Goal: Transaction & Acquisition: Download file/media

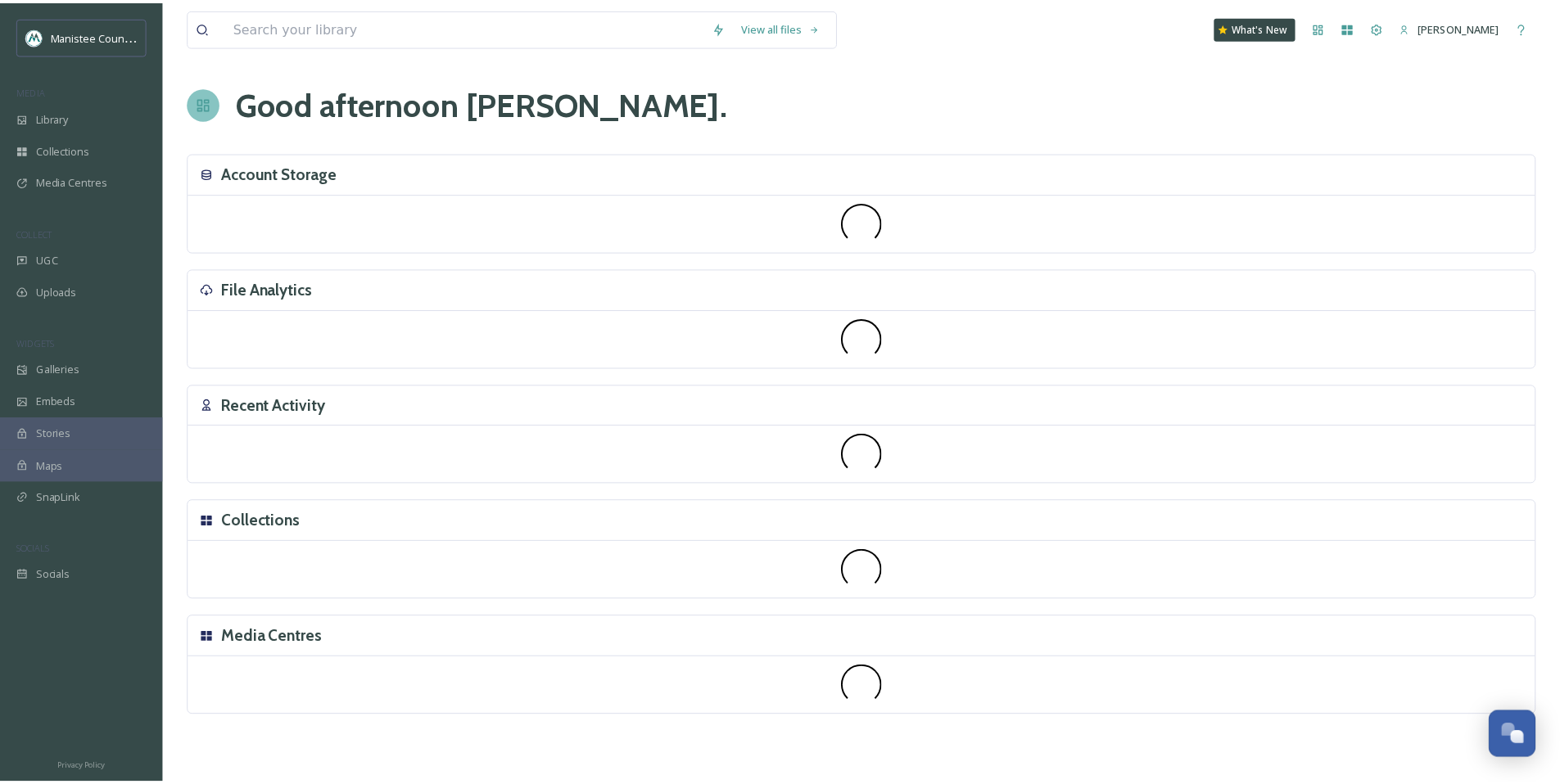
scroll to position [4929, 0]
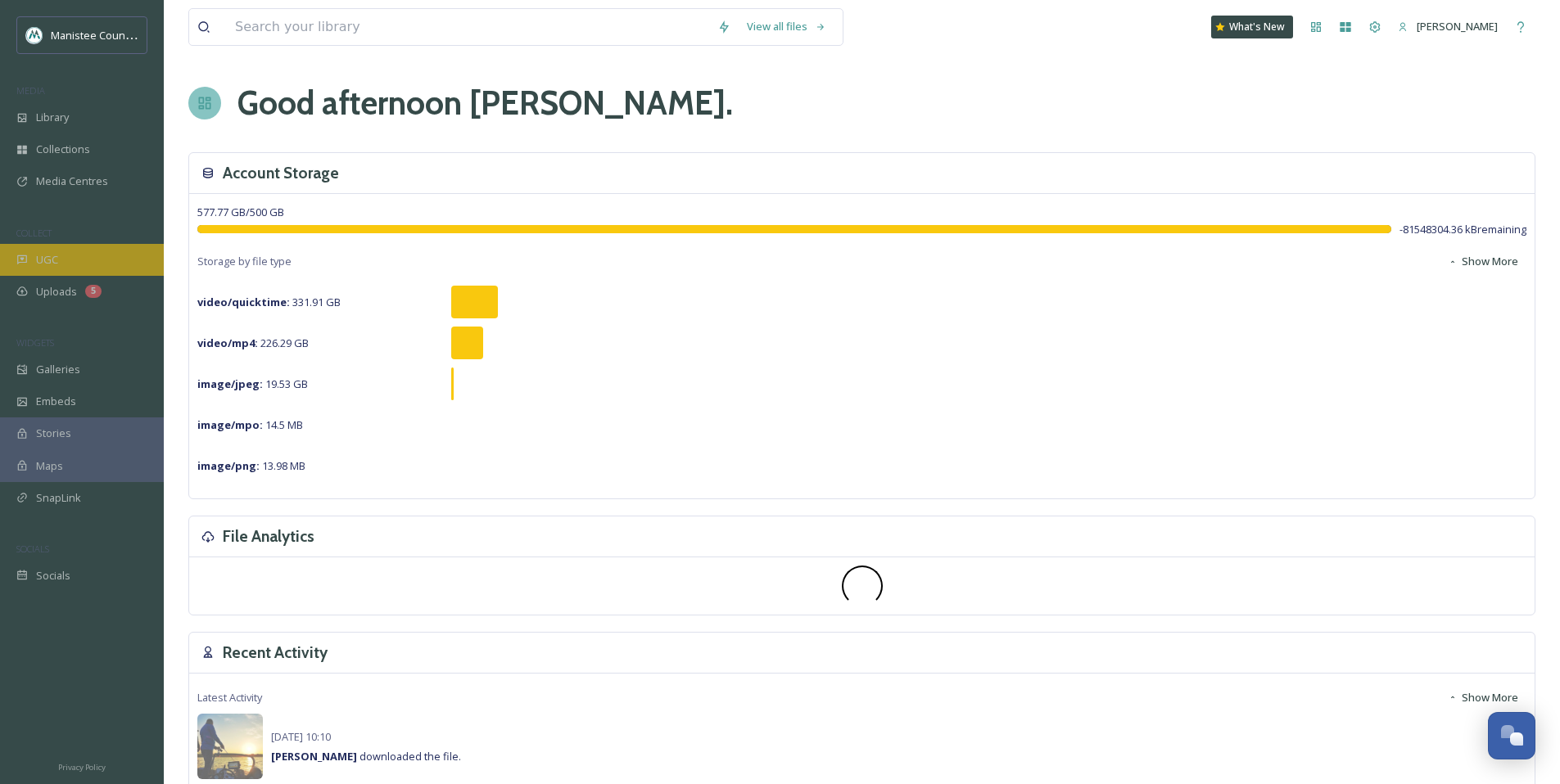
click at [99, 262] on div "UGC" at bounding box center [81, 259] width 164 height 32
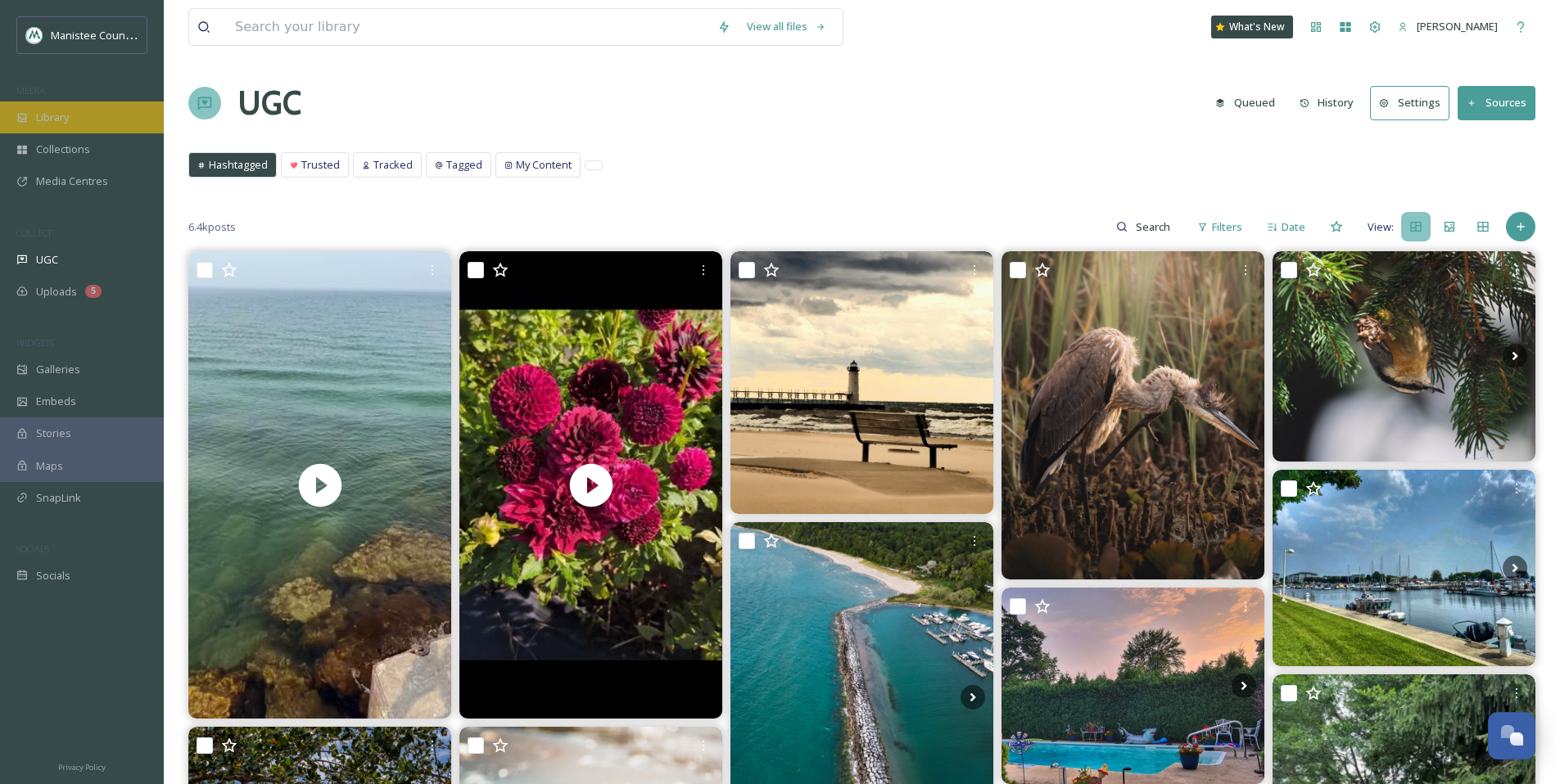
click at [47, 112] on span "Library" at bounding box center [52, 117] width 33 height 15
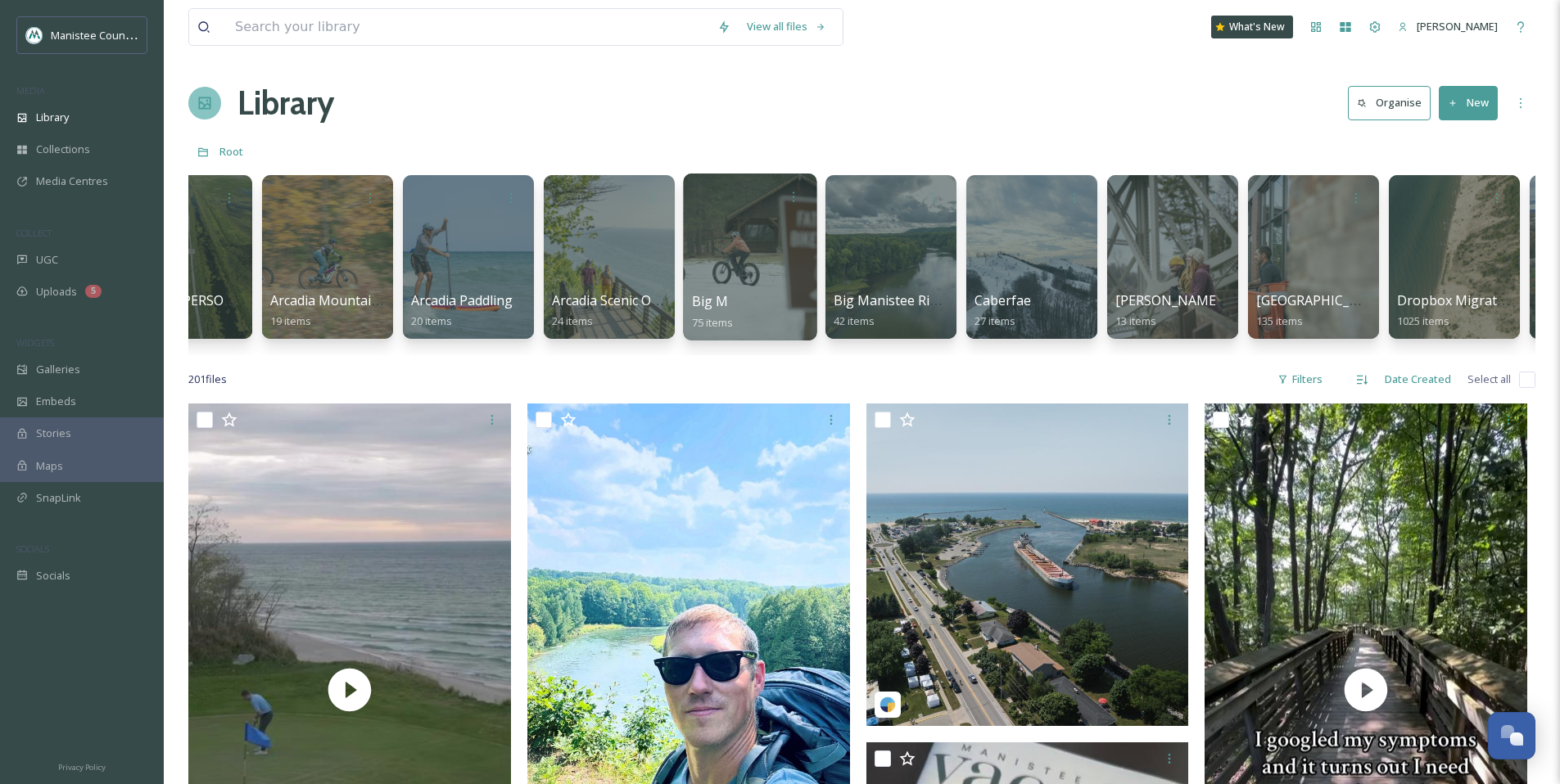
scroll to position [0, 783]
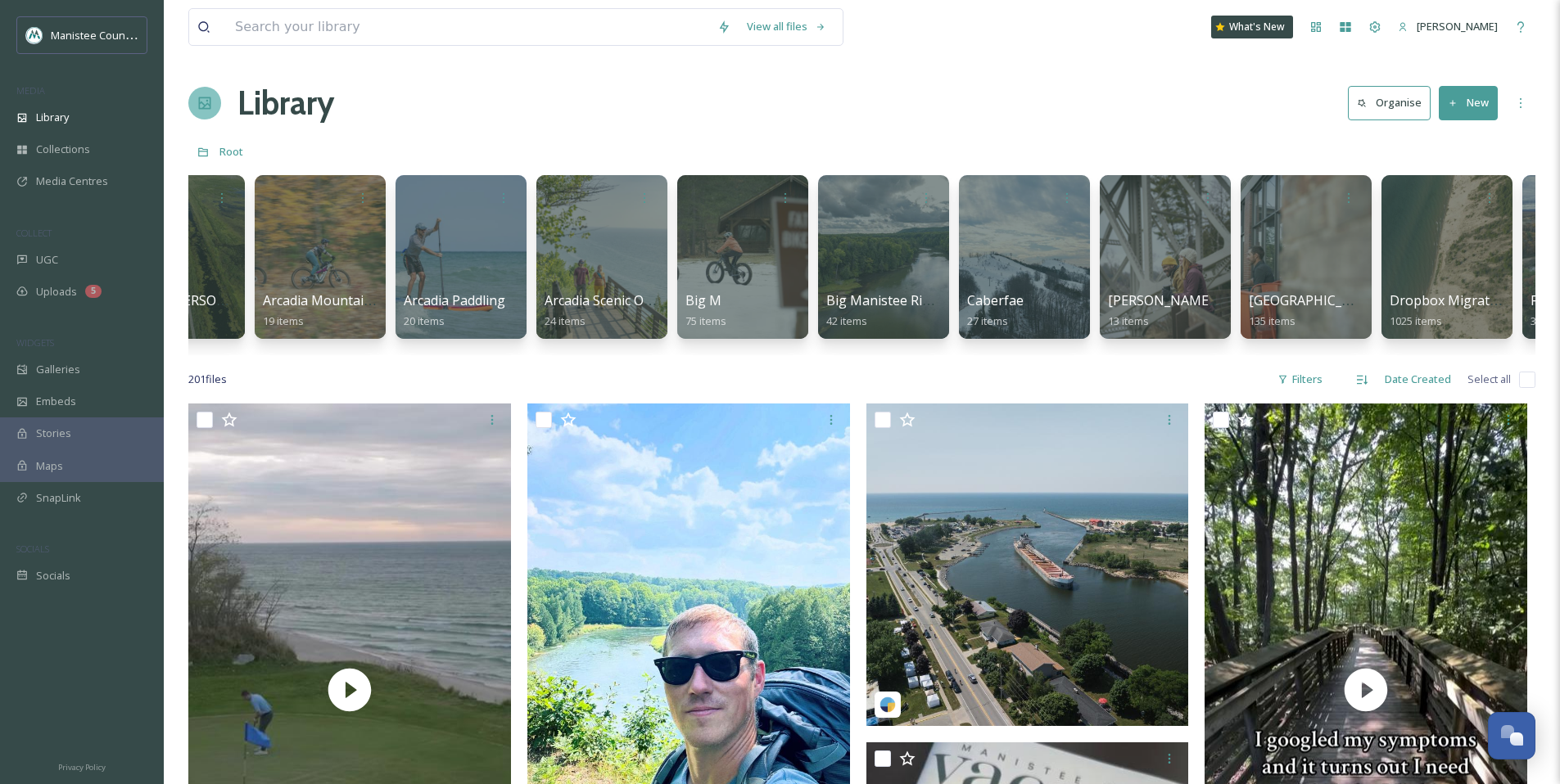
click at [1313, 264] on div at bounding box center [1306, 256] width 134 height 167
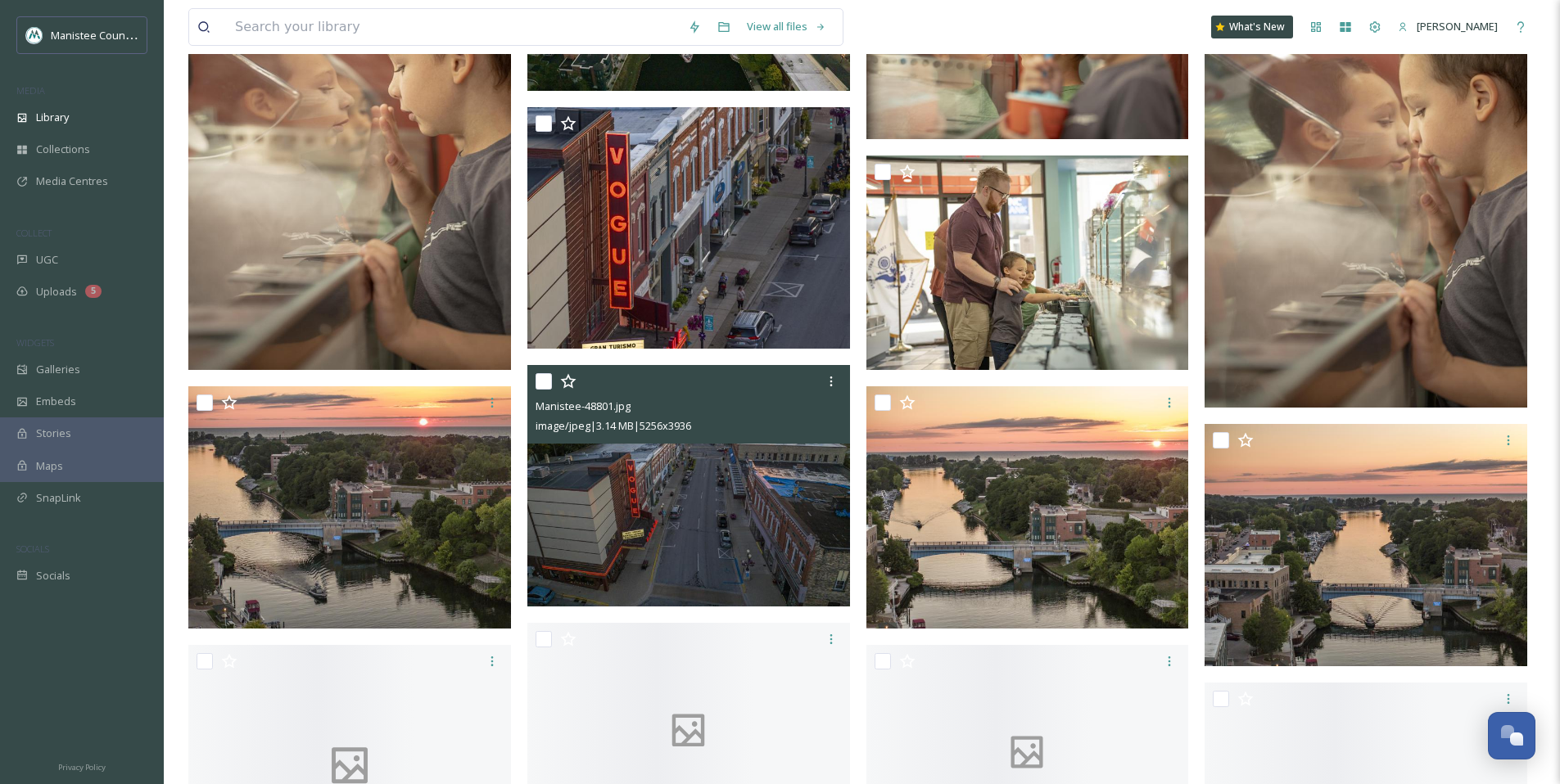
scroll to position [3175, 0]
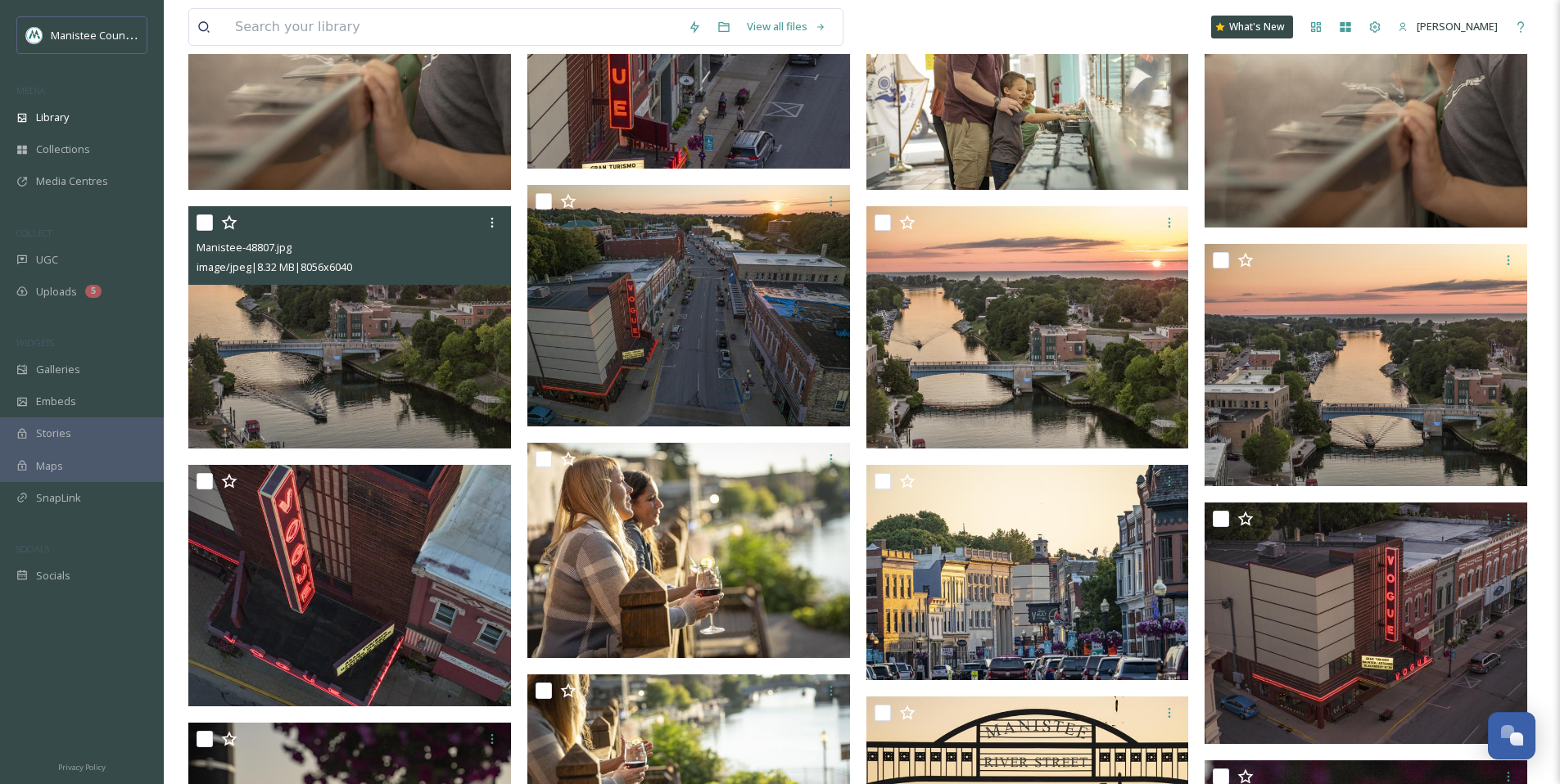
click at [328, 369] on img at bounding box center [350, 327] width 322 height 242
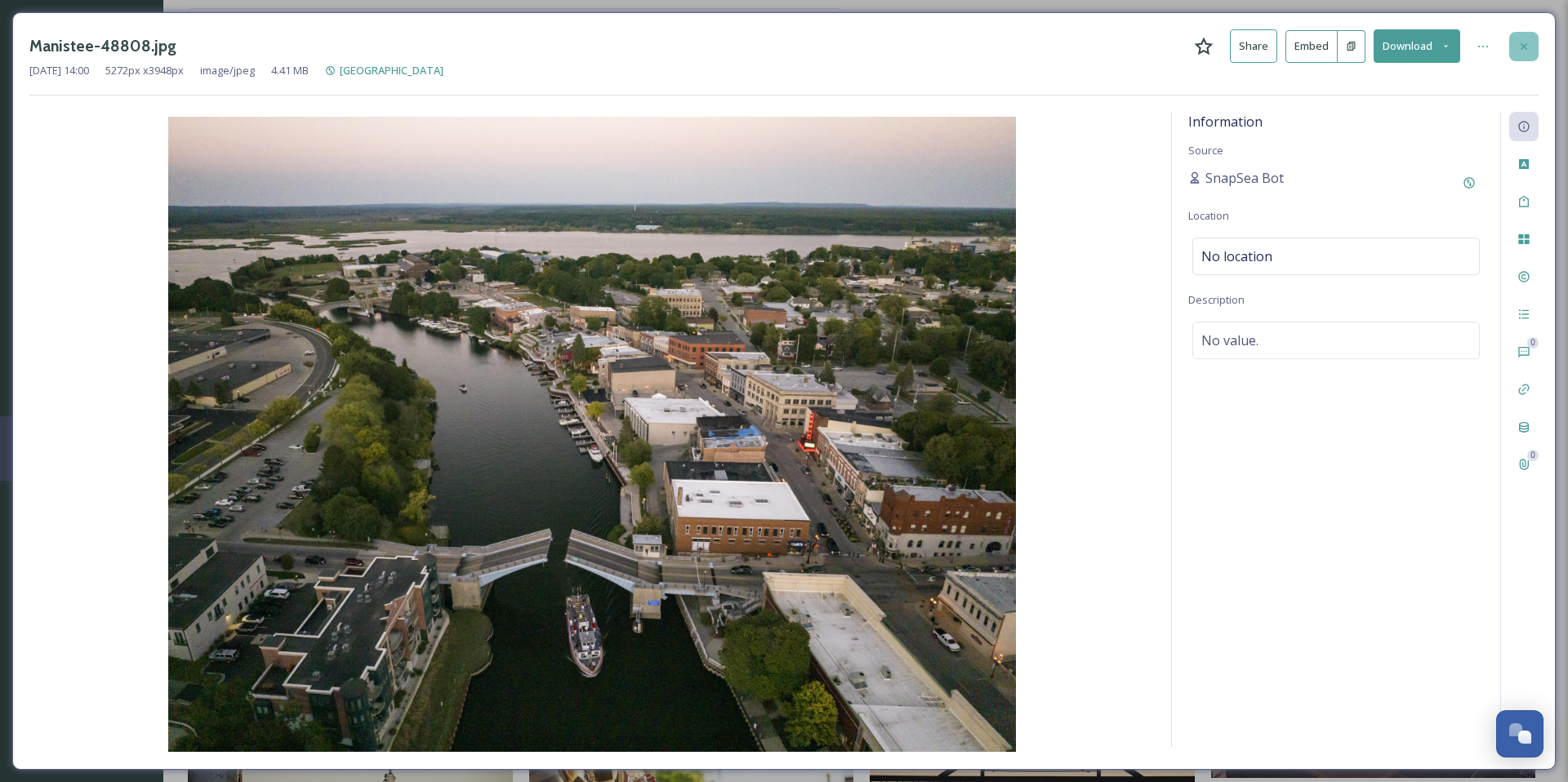
click at [1525, 41] on icon at bounding box center [1525, 46] width 14 height 14
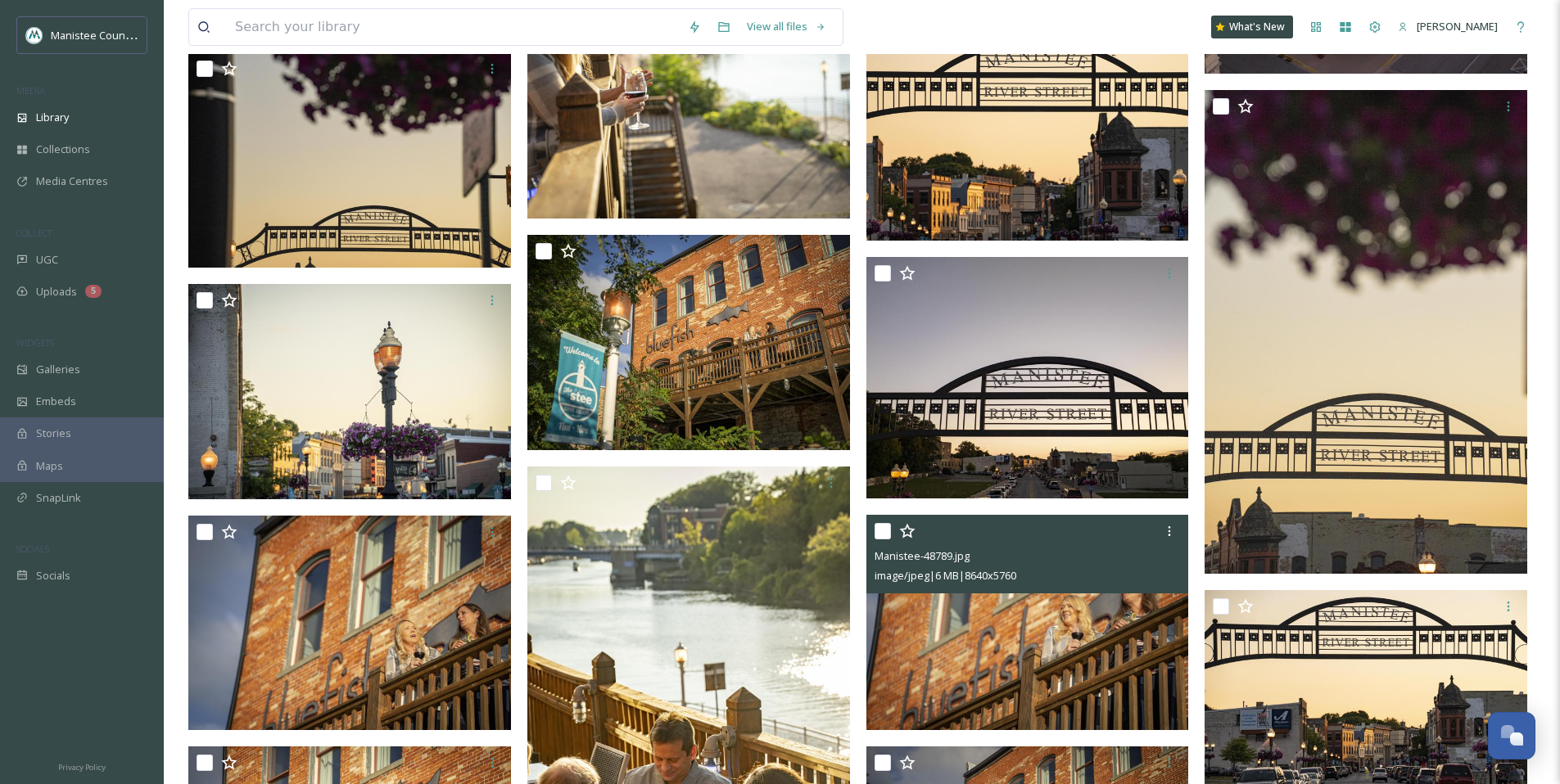
scroll to position [3794, 0]
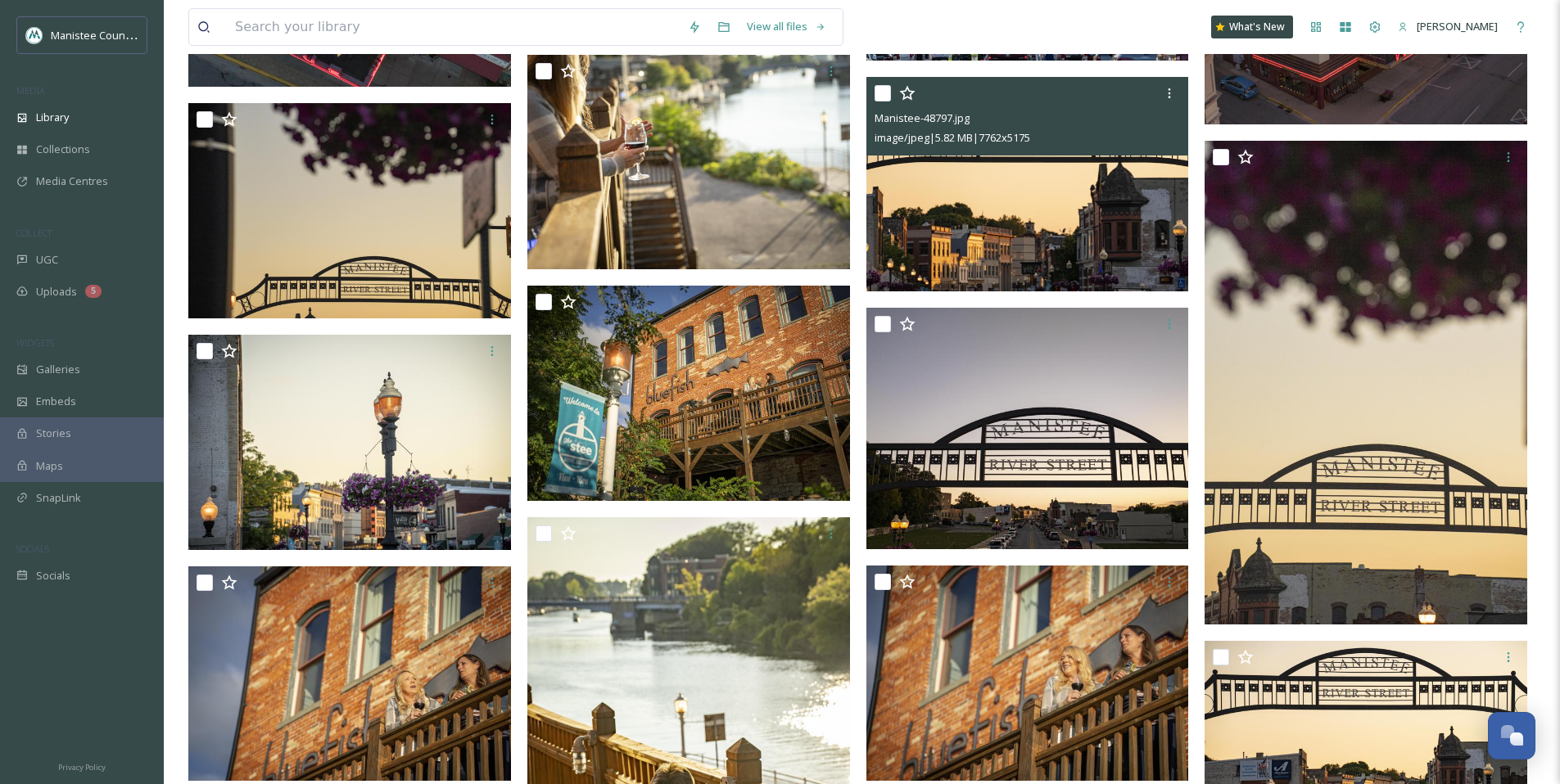
click at [1004, 206] on img at bounding box center [1027, 184] width 322 height 215
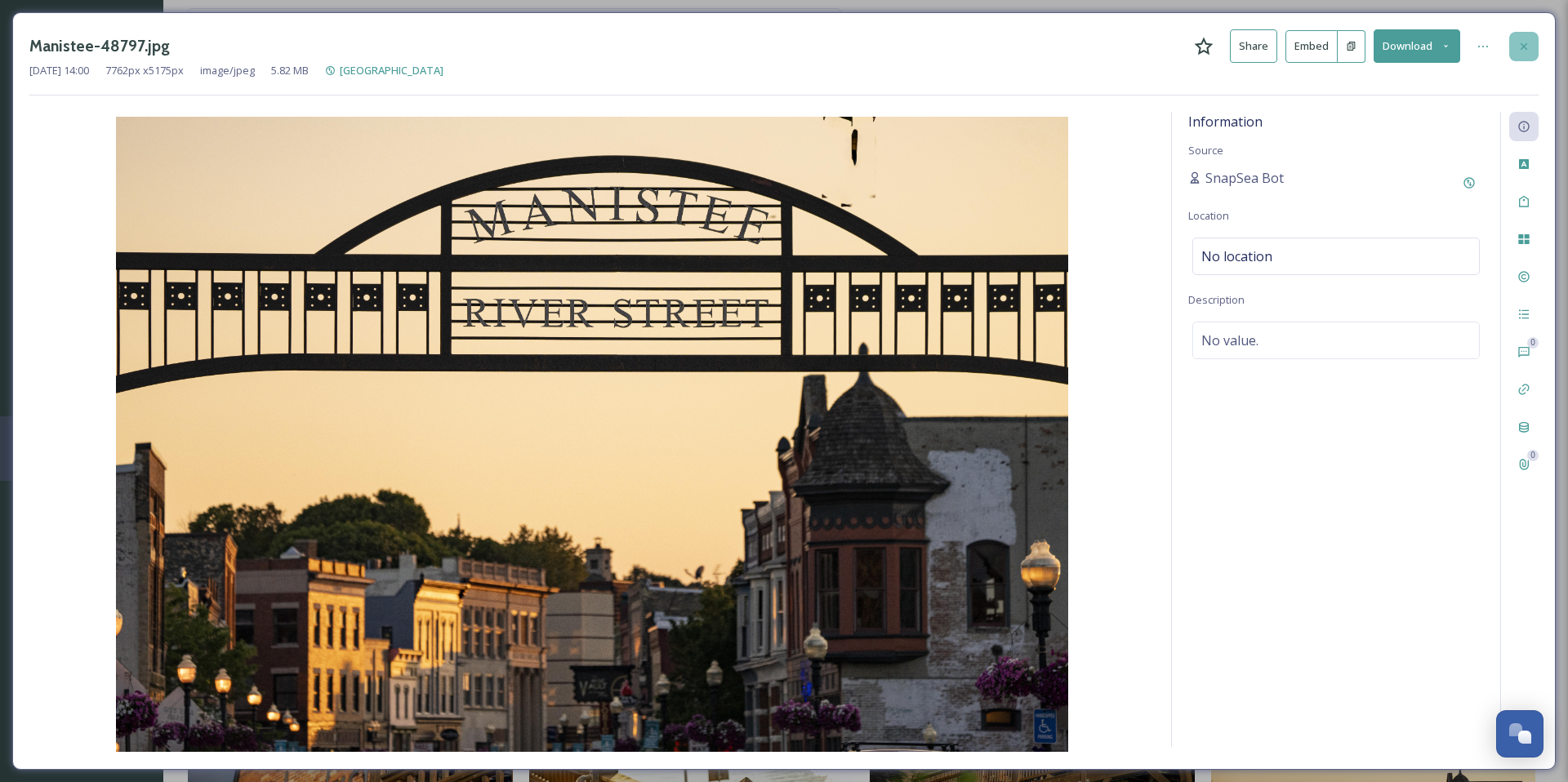
click at [1516, 41] on div at bounding box center [1524, 46] width 29 height 29
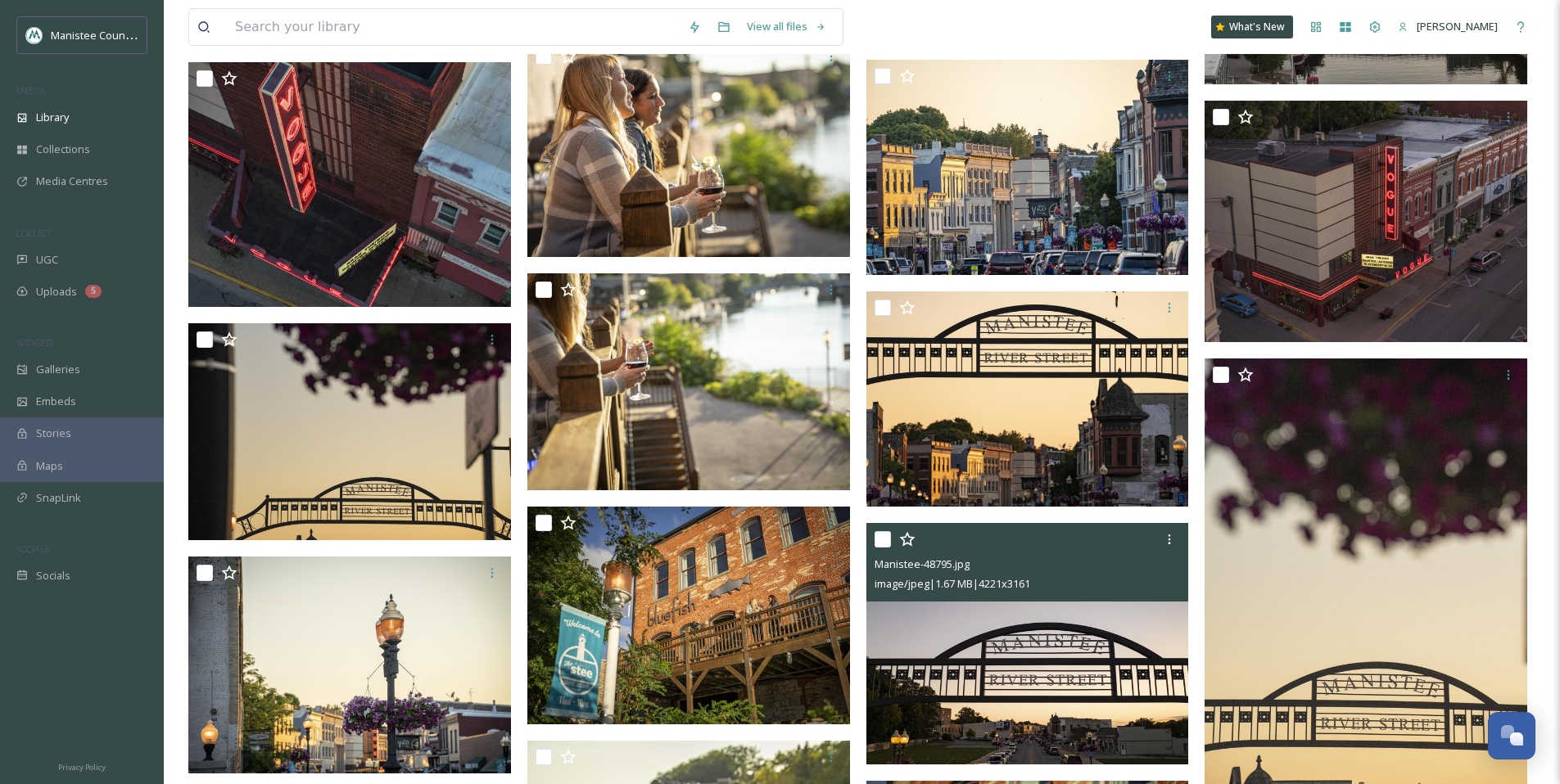
scroll to position [3608, 0]
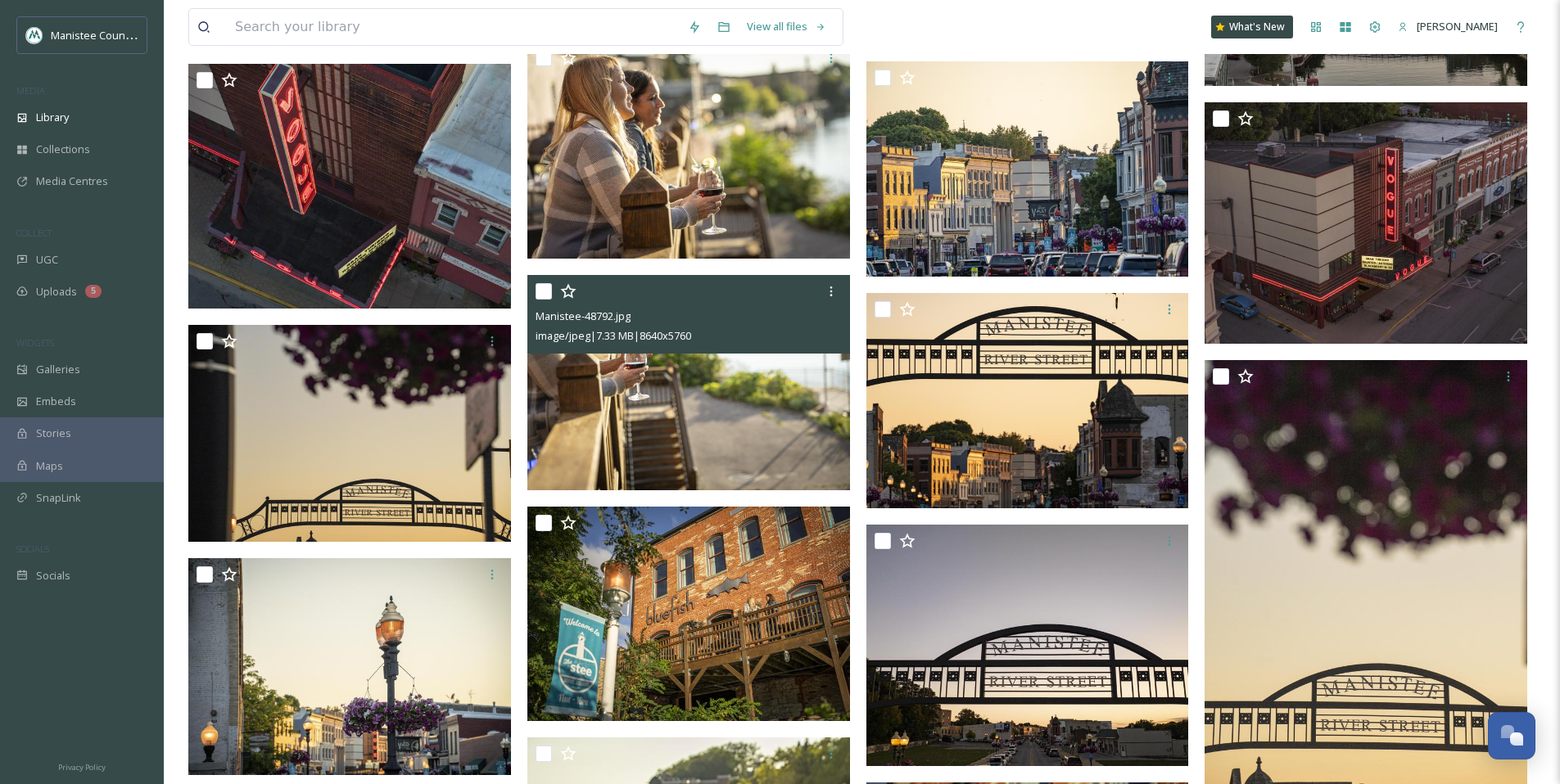
click at [705, 407] on img at bounding box center [688, 382] width 322 height 215
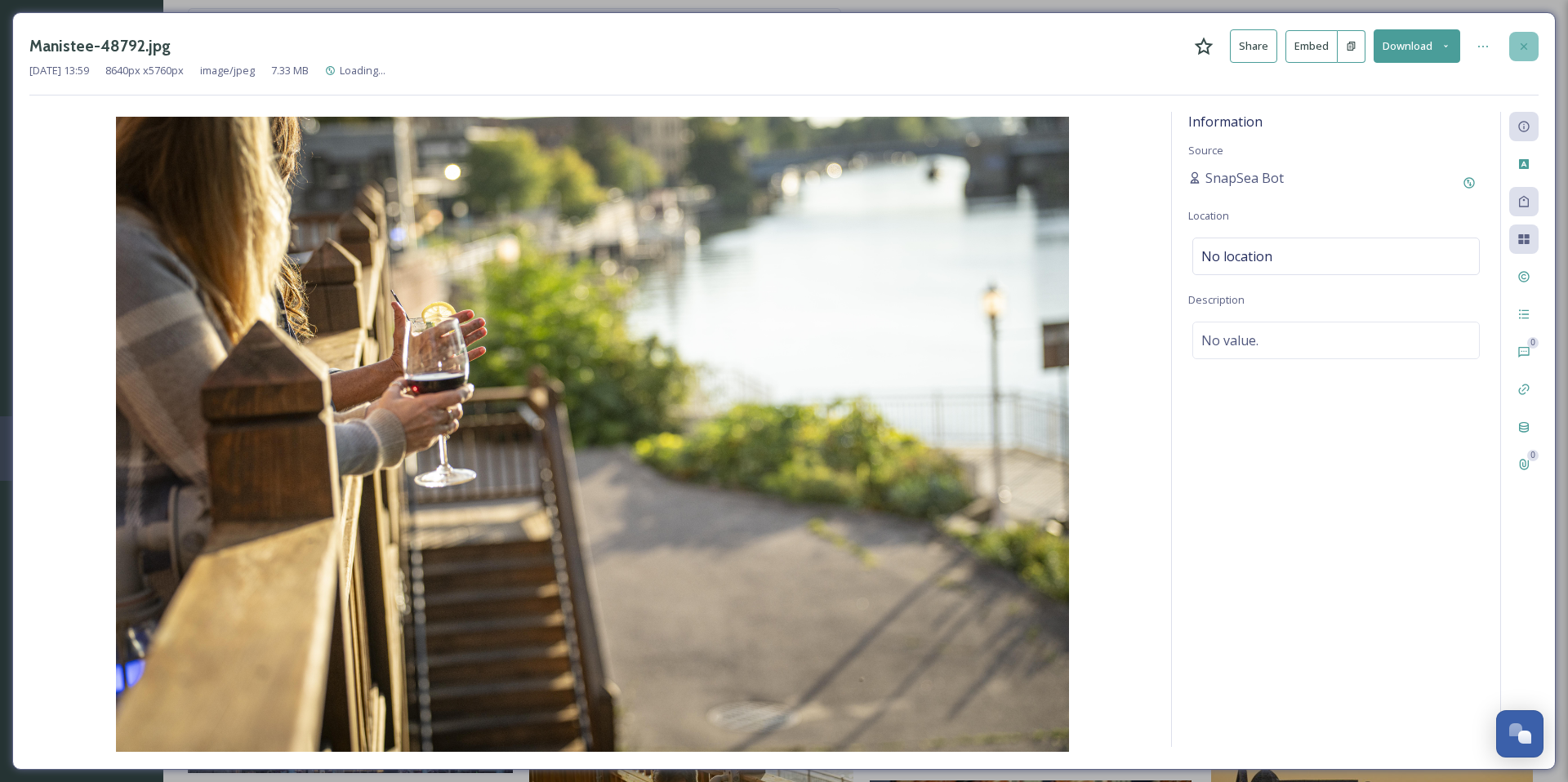
click at [1526, 41] on icon at bounding box center [1525, 46] width 14 height 14
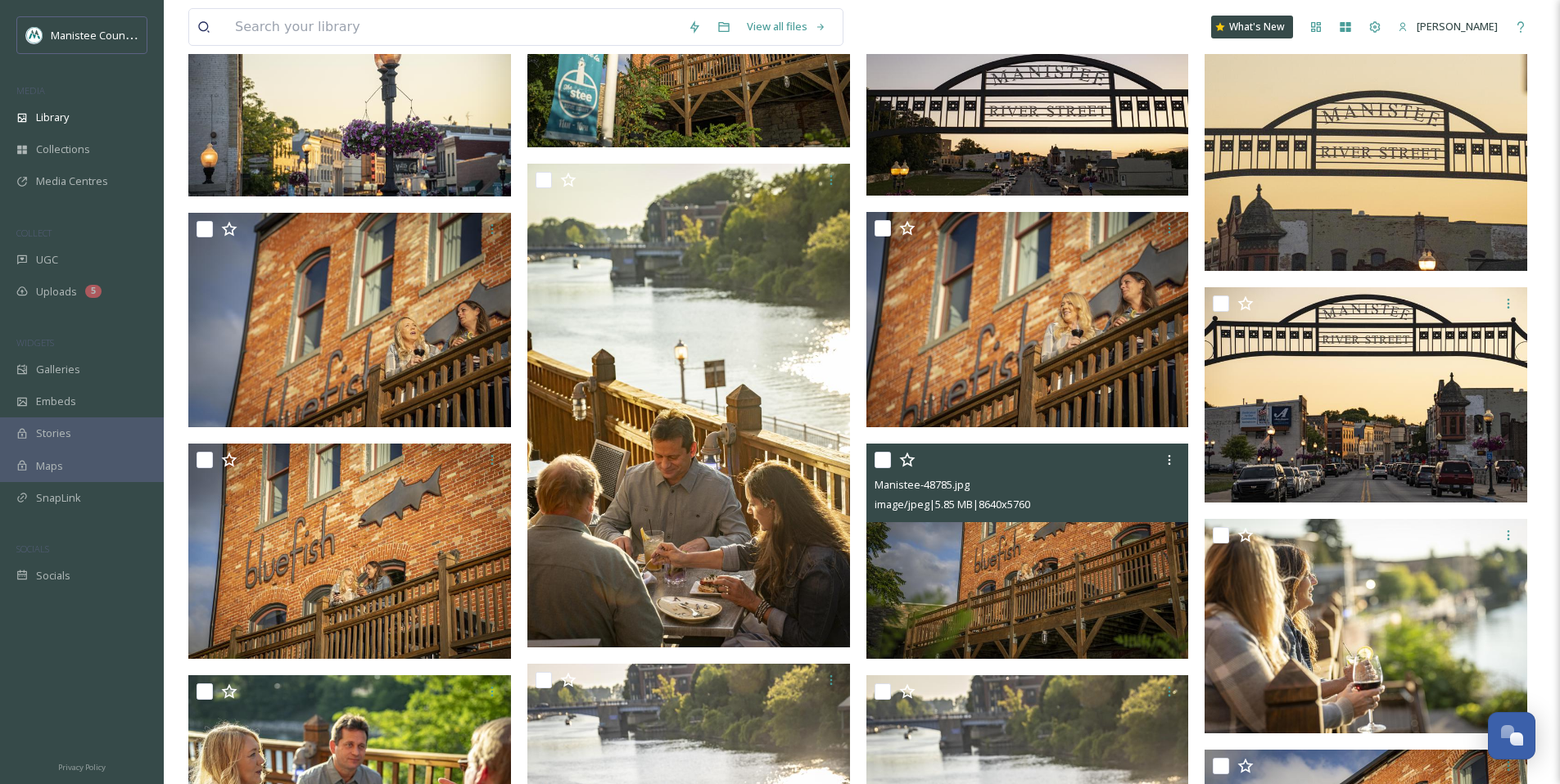
scroll to position [4147, 0]
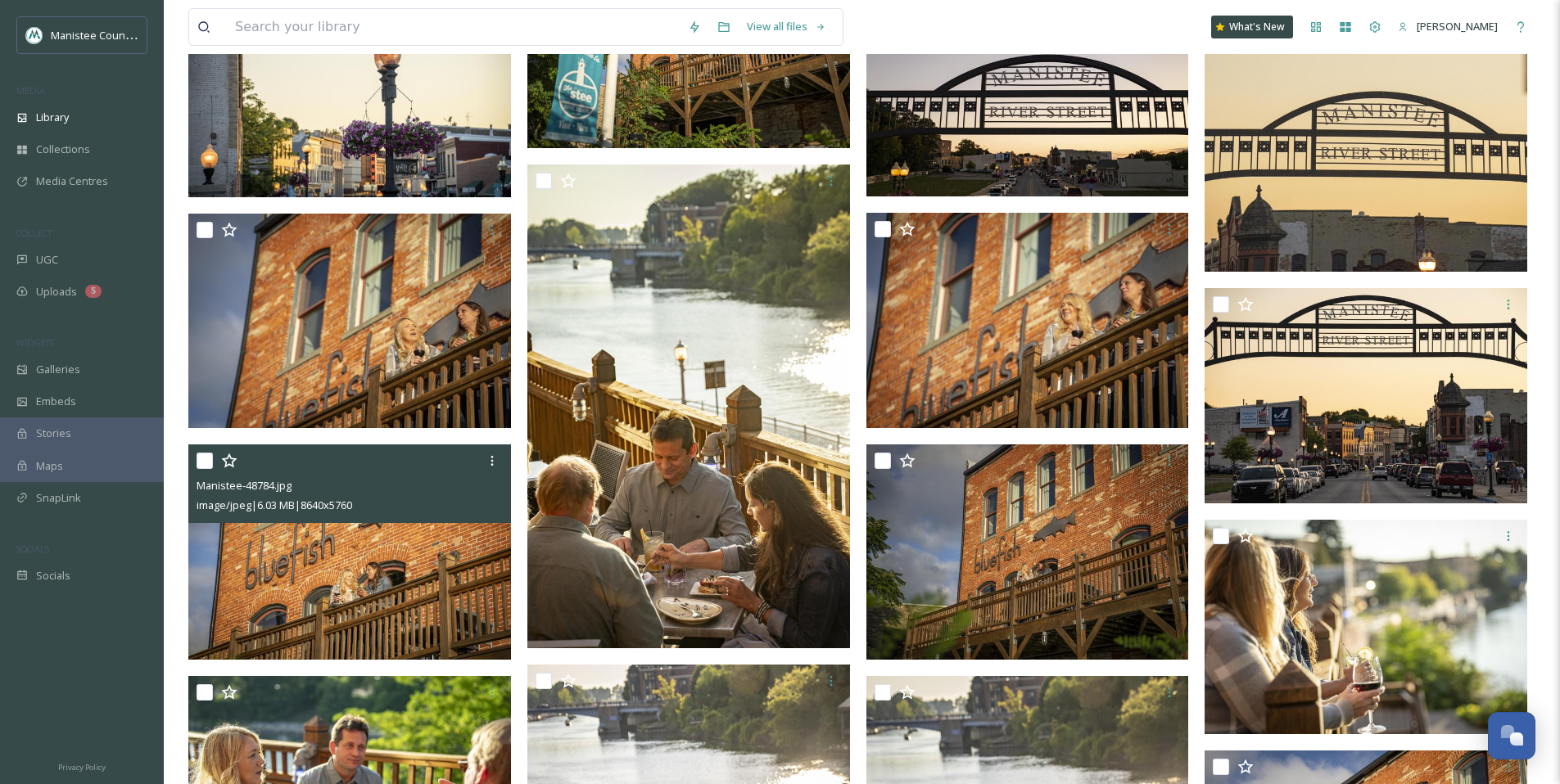
click at [439, 563] on img at bounding box center [350, 552] width 322 height 215
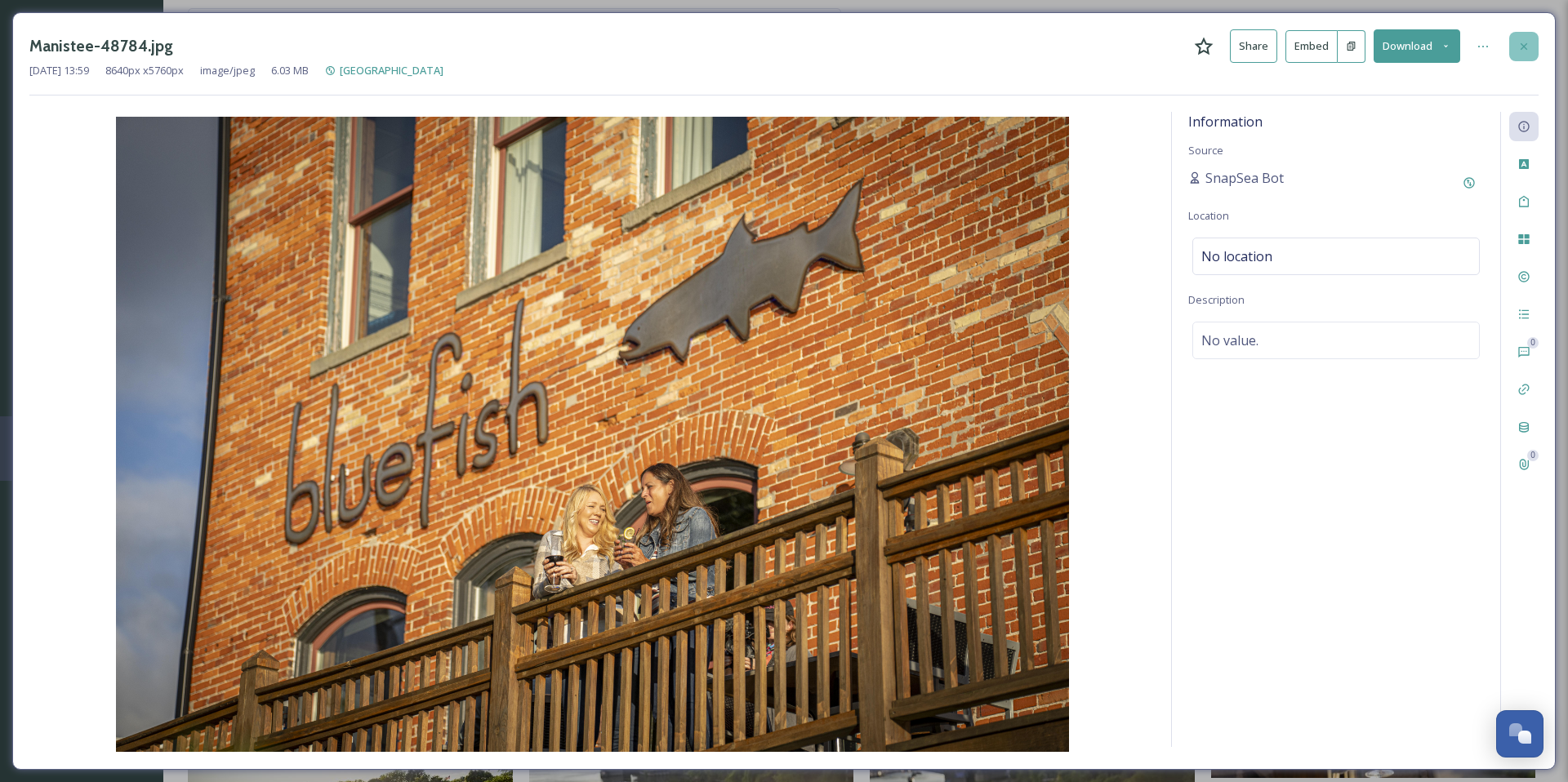
click at [1520, 41] on icon at bounding box center [1525, 46] width 14 height 14
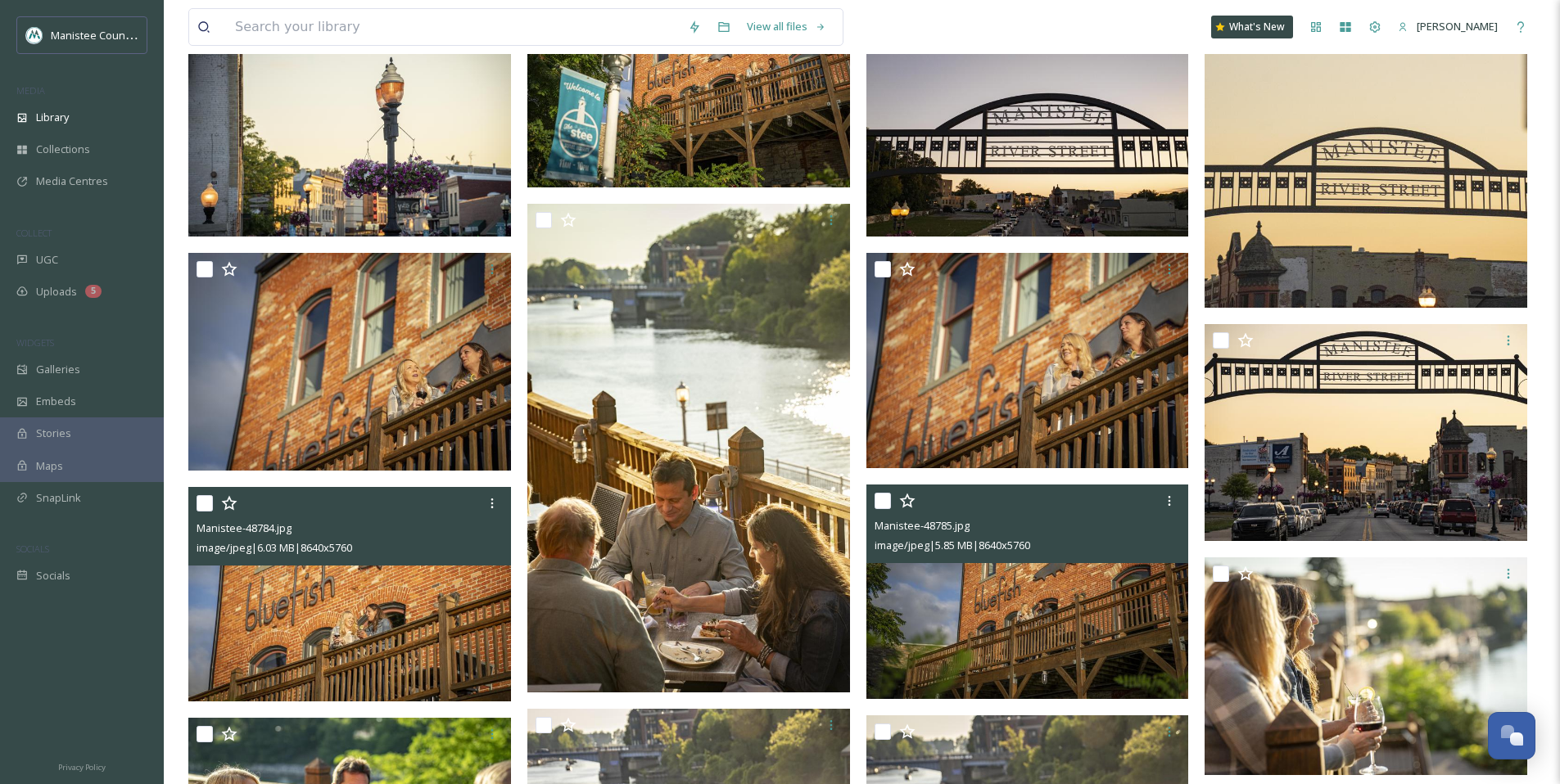
click at [1043, 611] on img at bounding box center [1027, 592] width 322 height 215
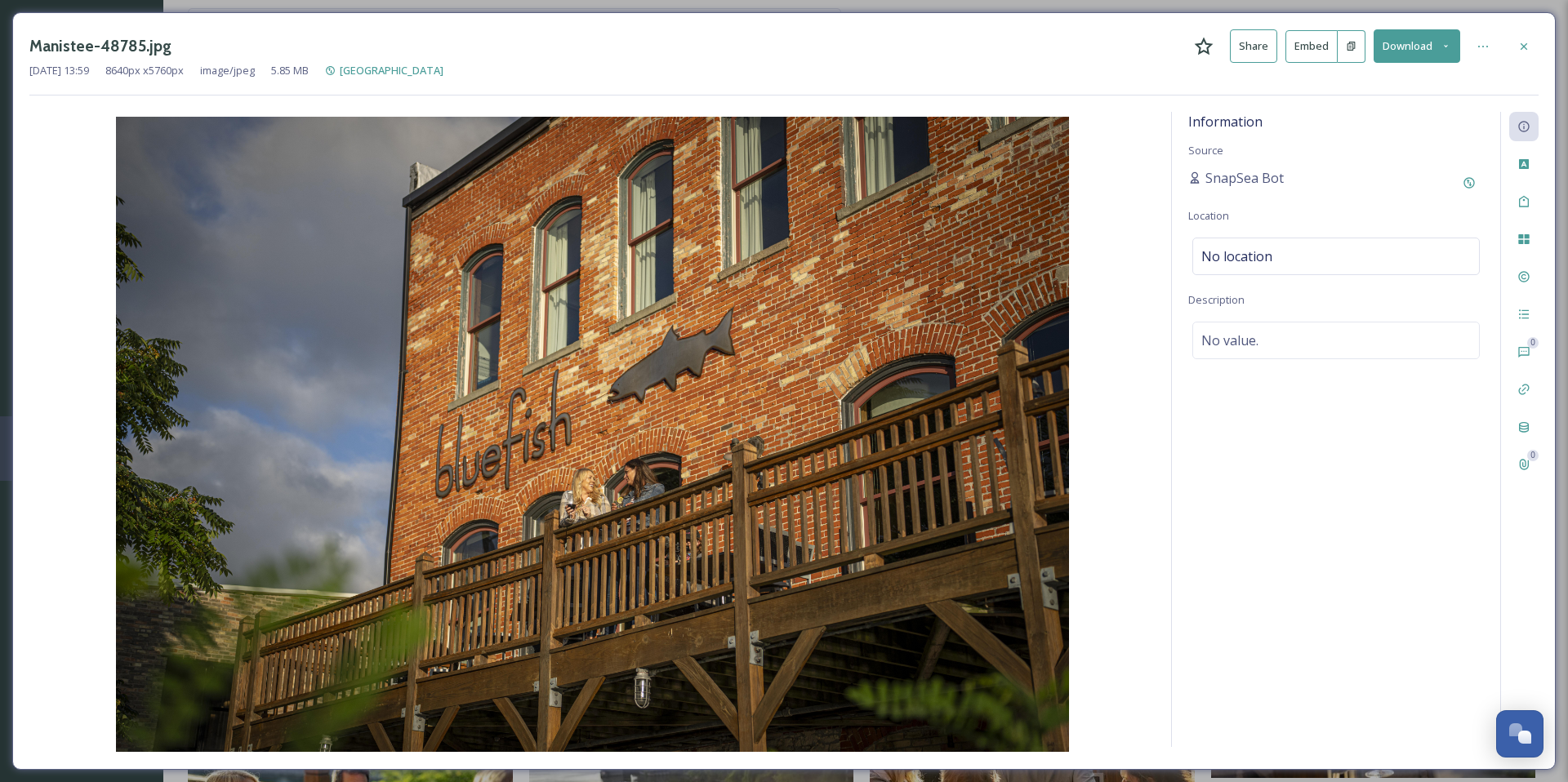
click at [1451, 44] on icon at bounding box center [1445, 45] width 11 height 11
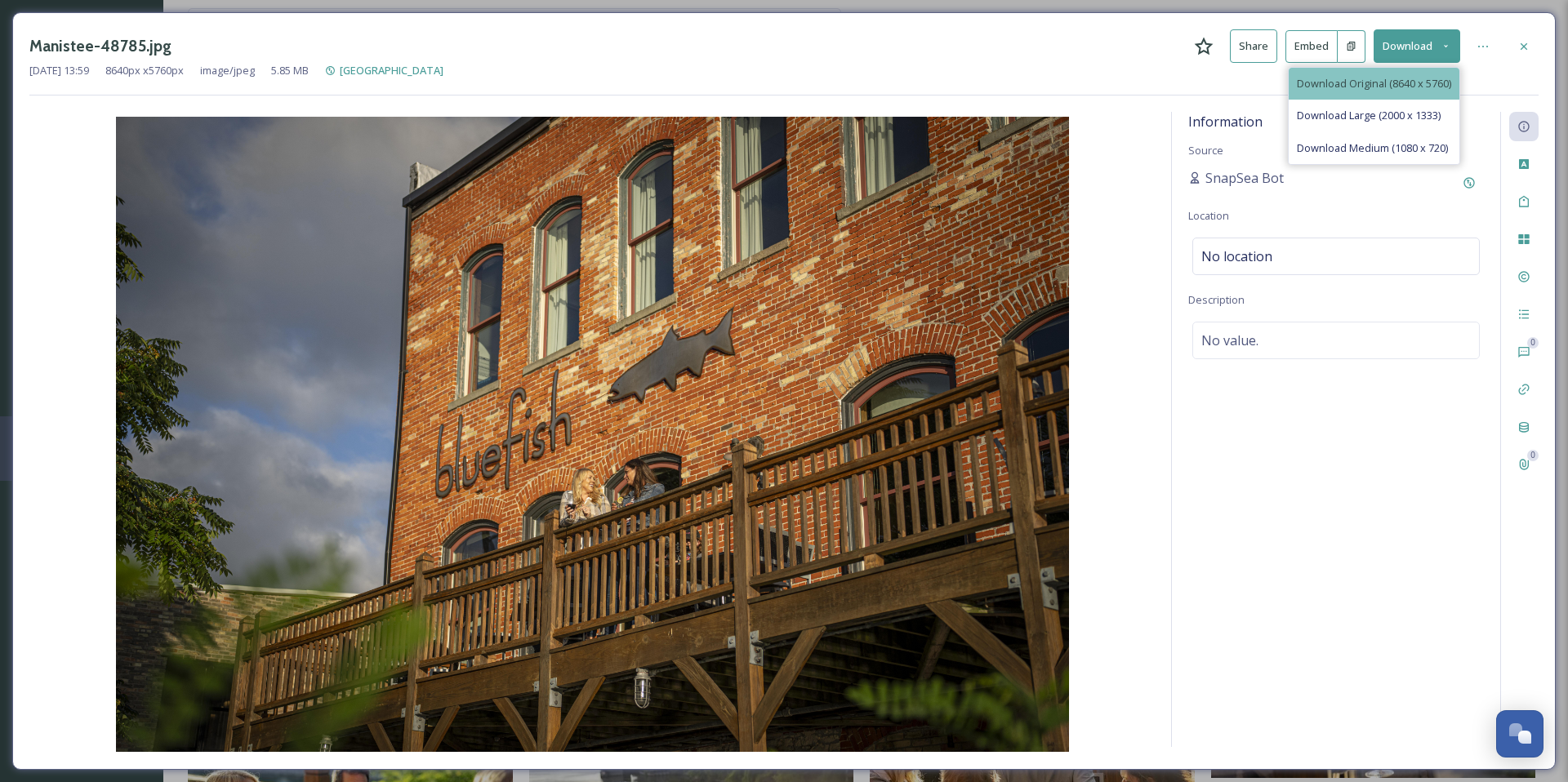
click at [1380, 77] on span "Download Original (8640 x 5760)" at bounding box center [1374, 84] width 154 height 15
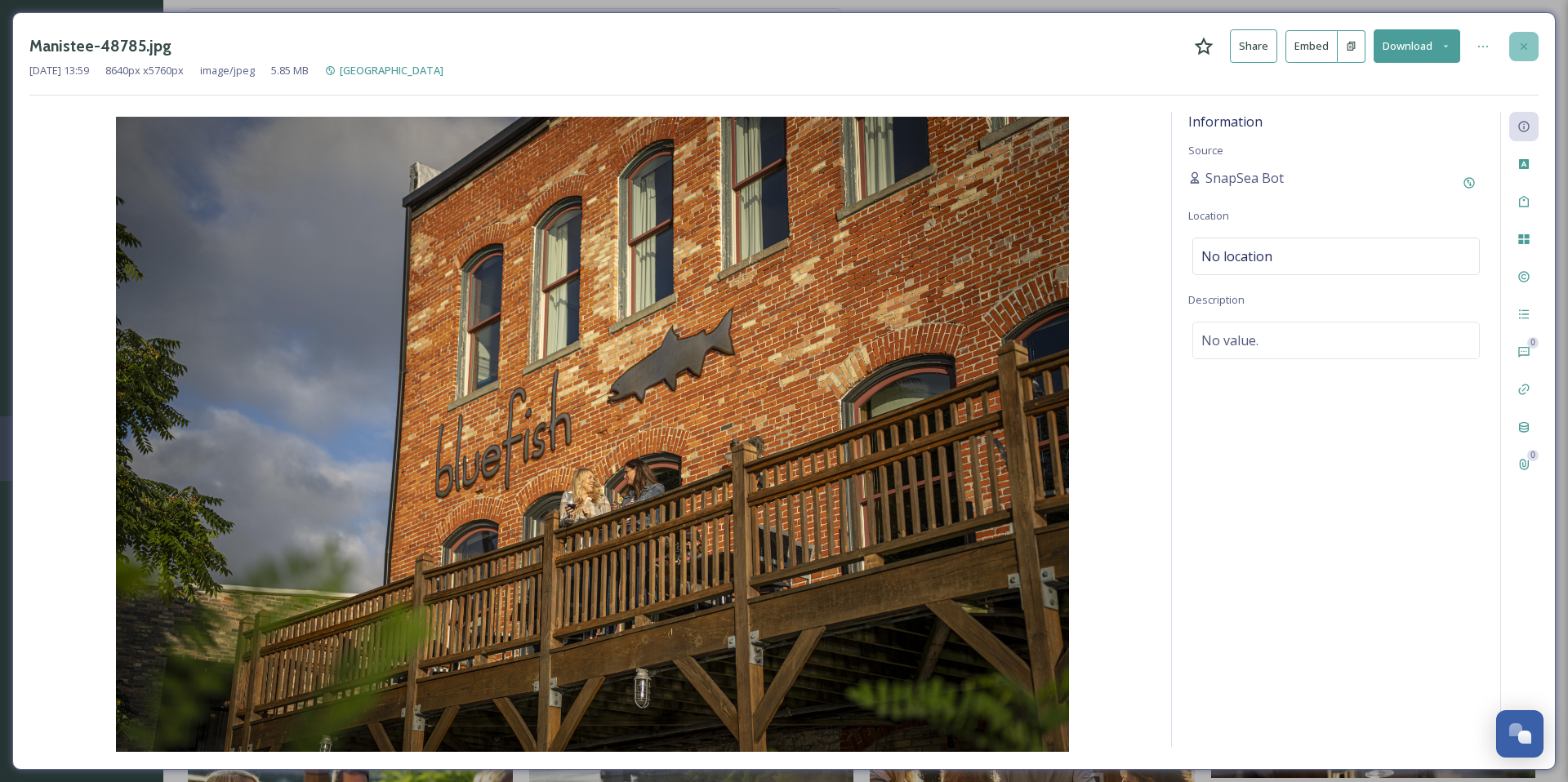
click at [1526, 36] on div at bounding box center [1524, 46] width 29 height 29
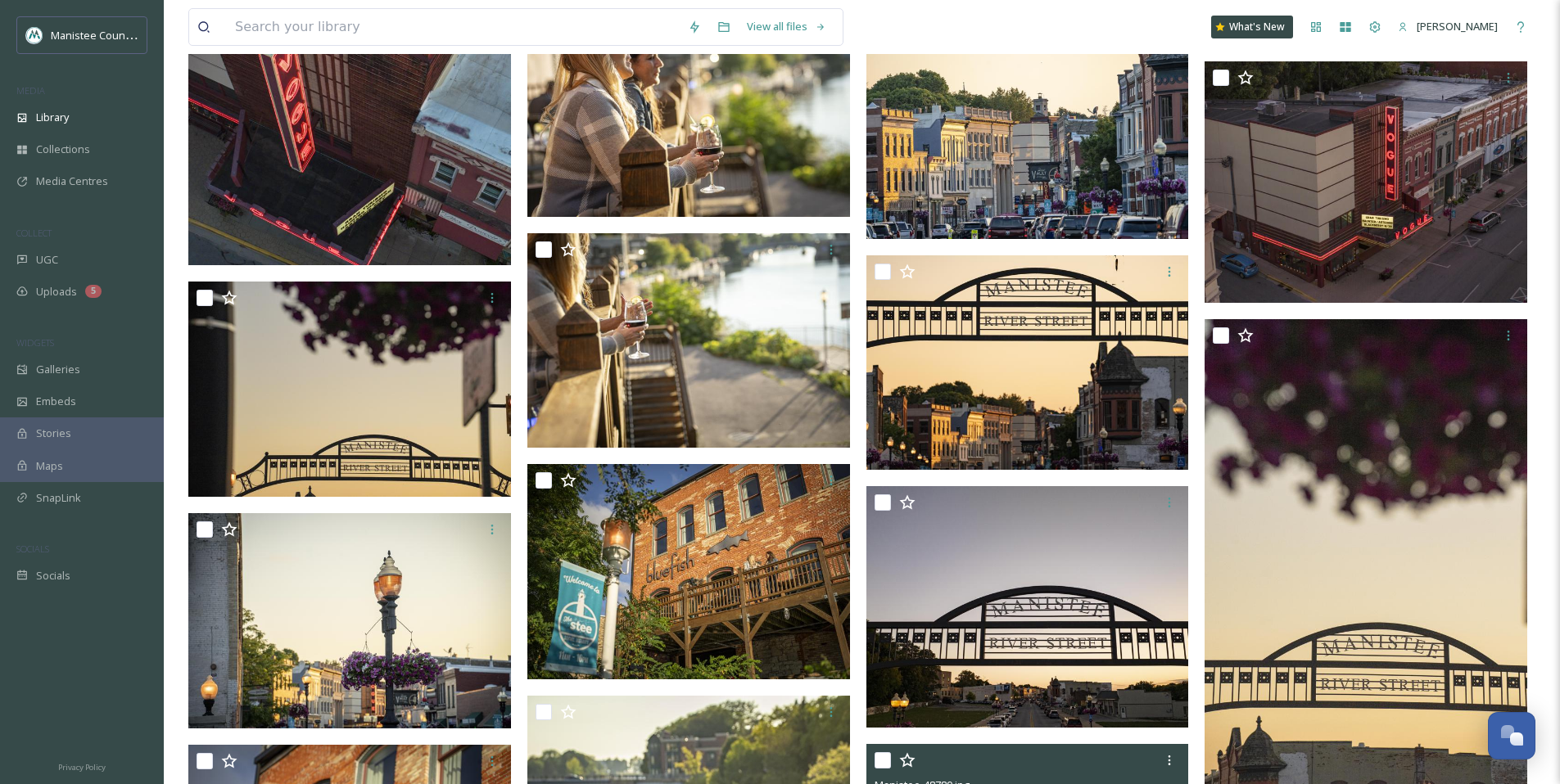
scroll to position [3615, 0]
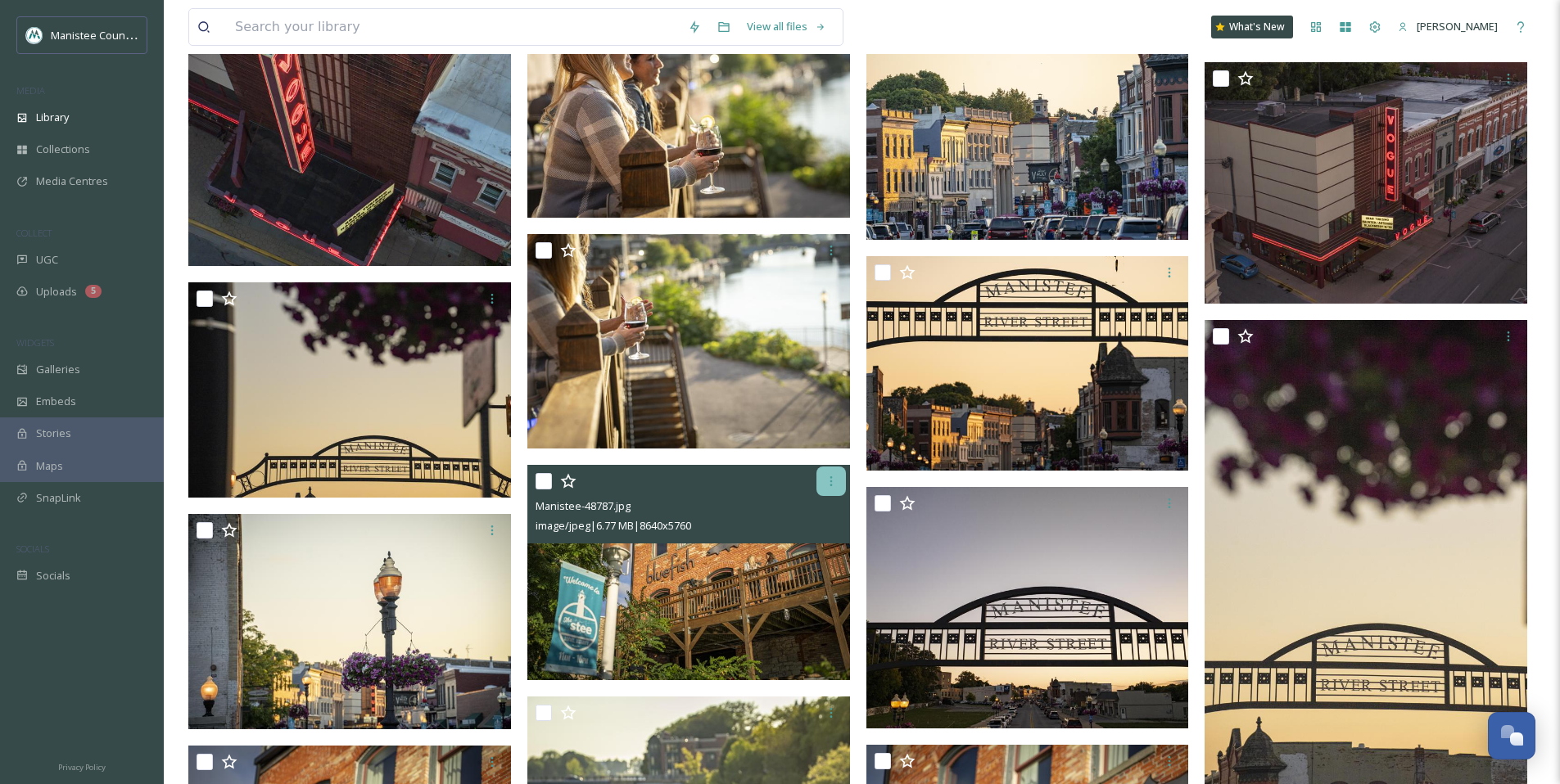
click at [827, 476] on icon at bounding box center [832, 482] width 14 height 14
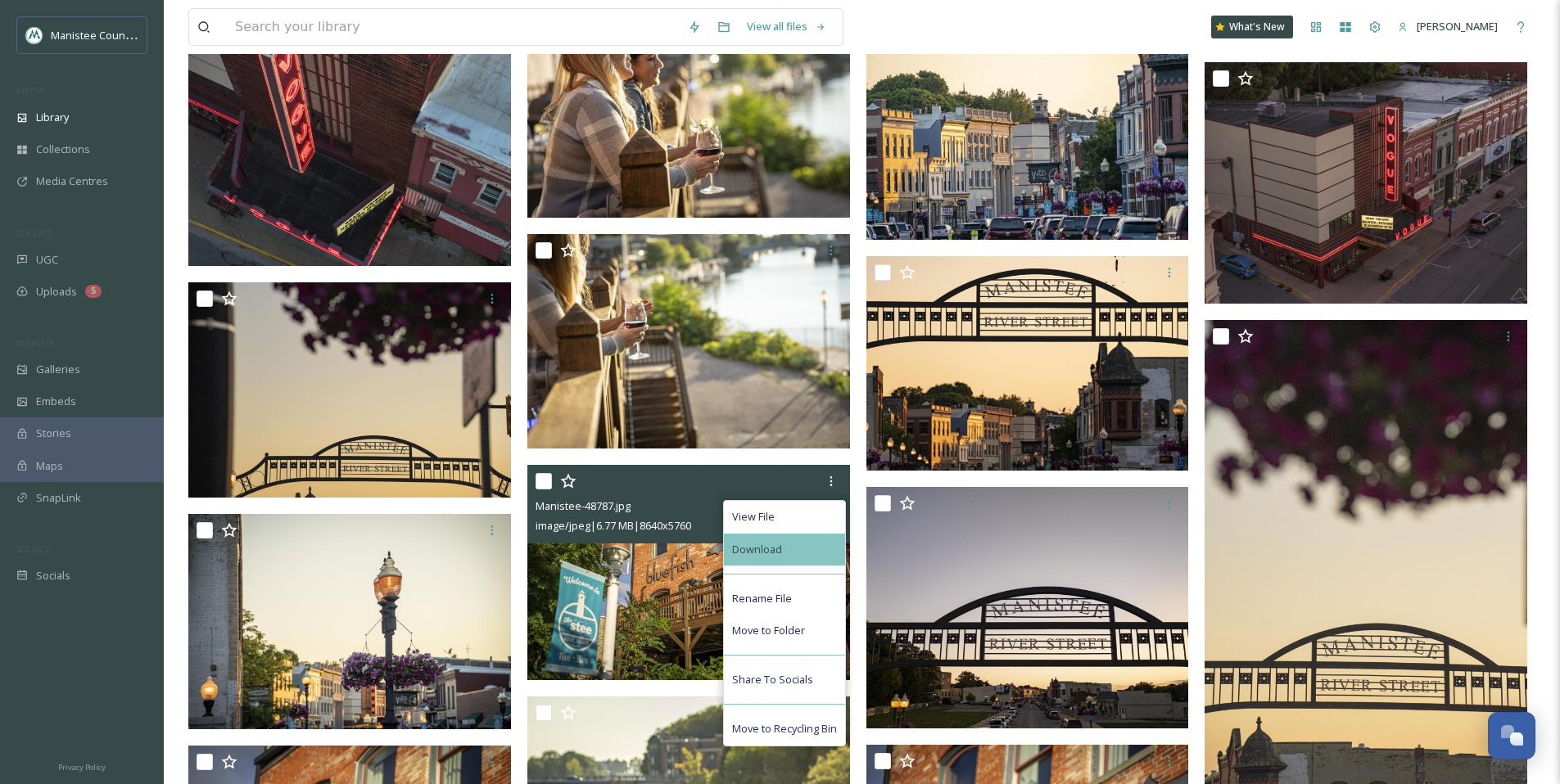
click at [788, 547] on div "Download" at bounding box center [784, 549] width 121 height 32
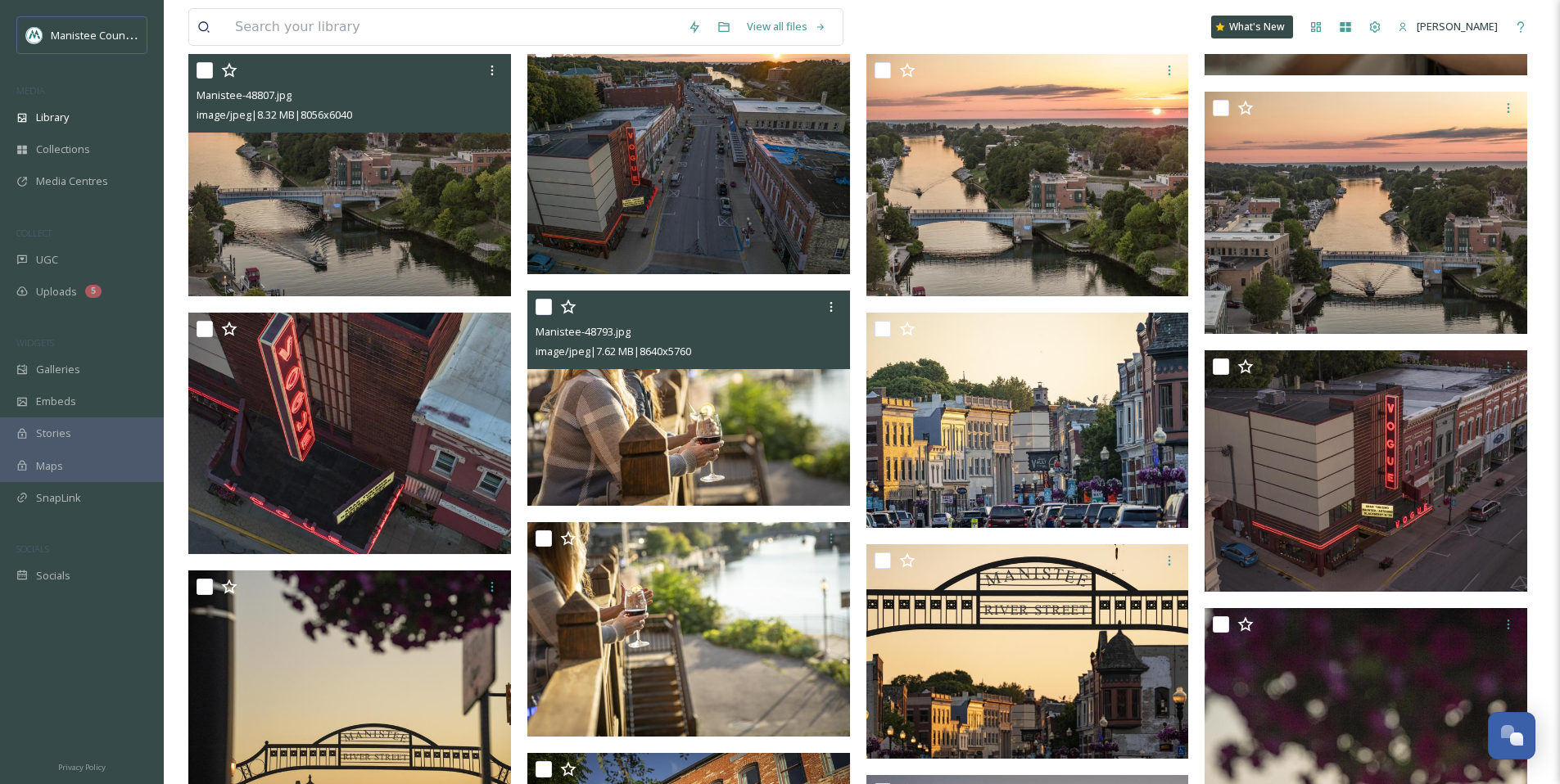
scroll to position [3330, 0]
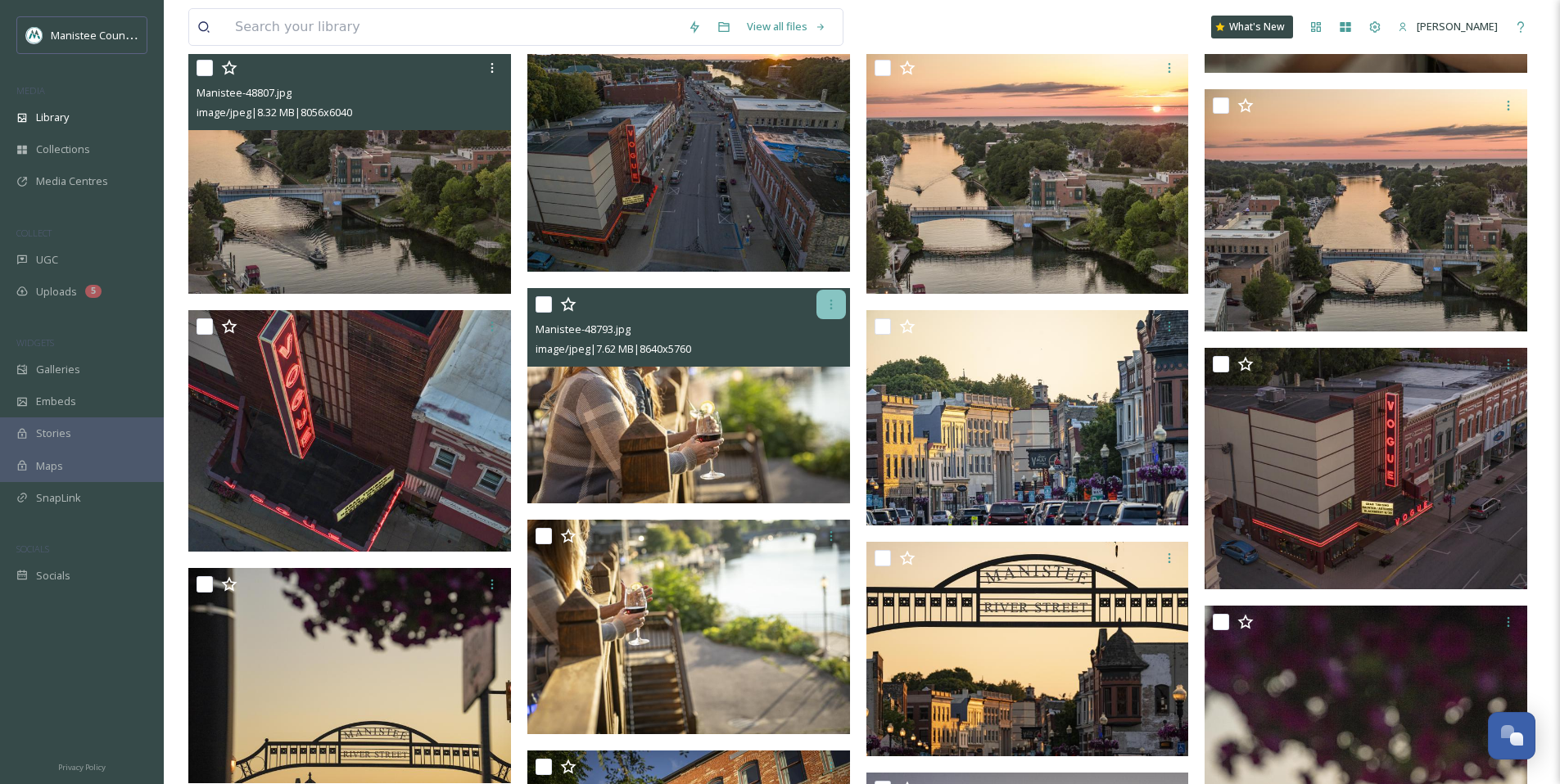
click at [829, 300] on icon at bounding box center [832, 305] width 14 height 14
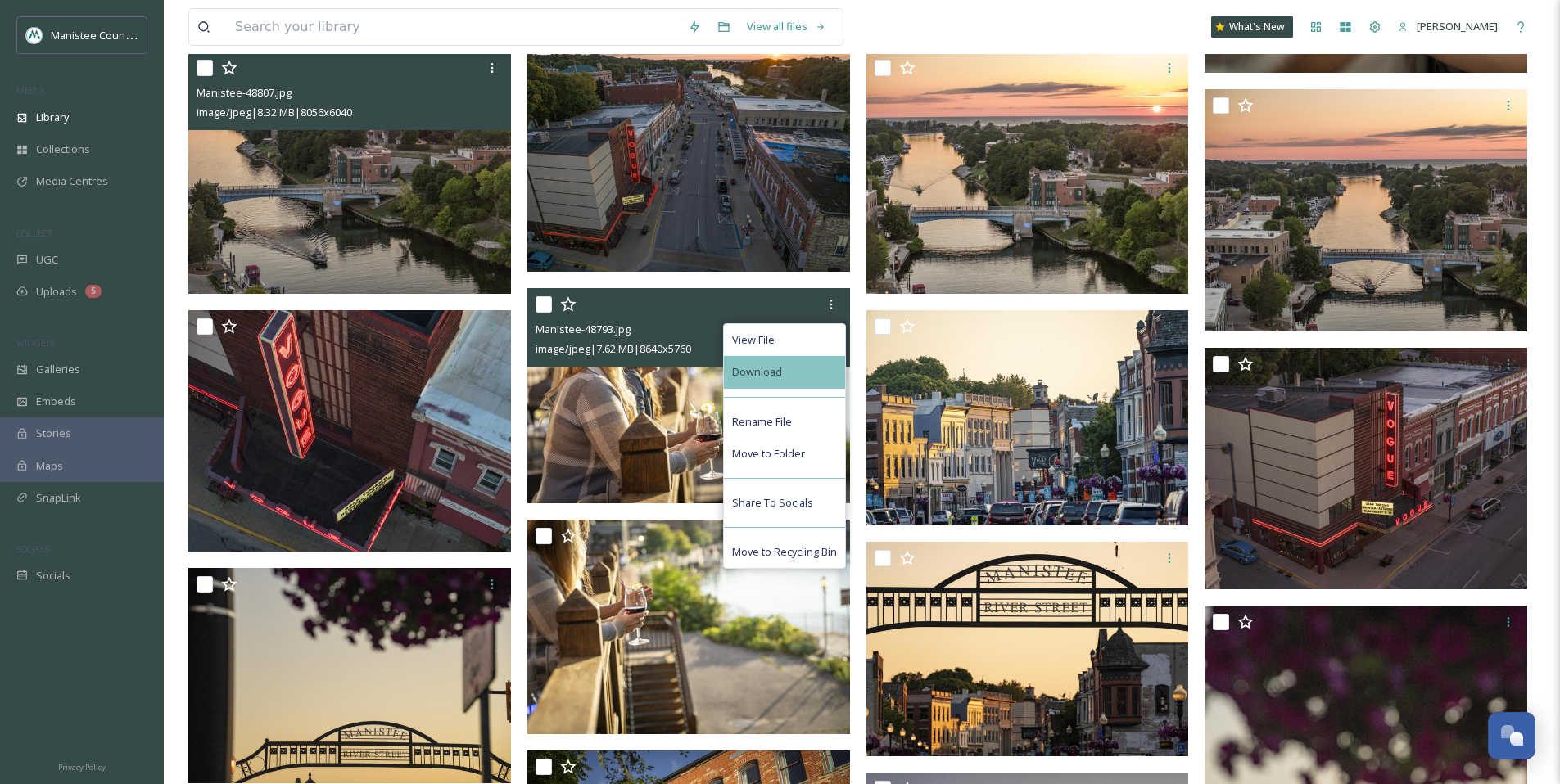
click at [795, 364] on div "Download" at bounding box center [784, 372] width 121 height 32
